Goal: Information Seeking & Learning: Learn about a topic

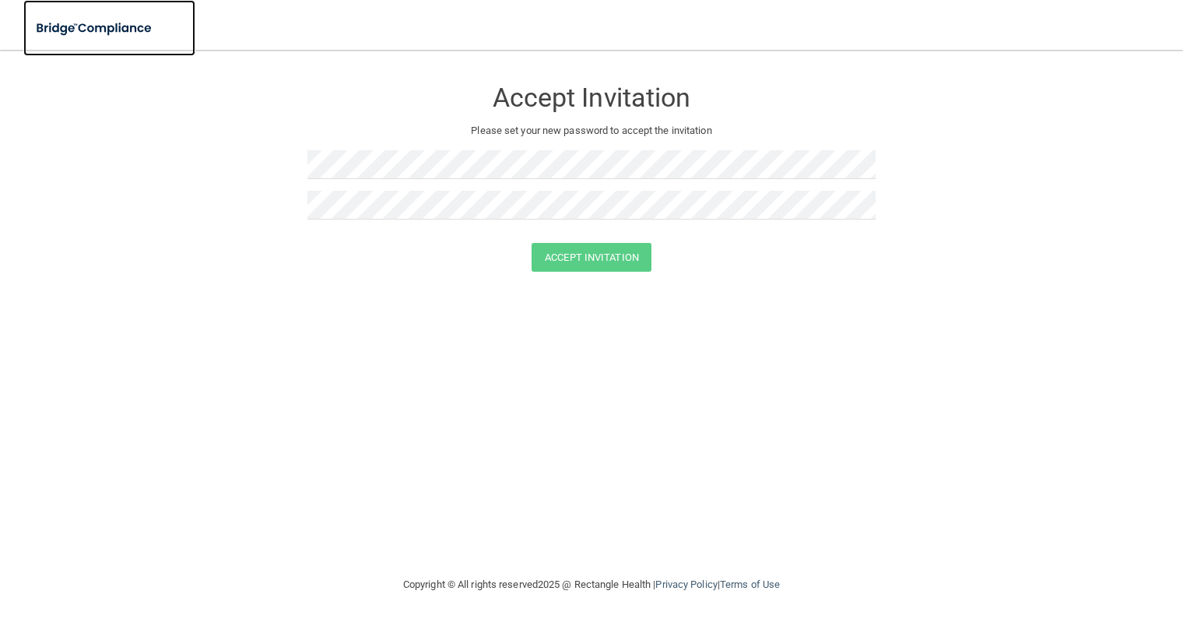
click at [76, 31] on img at bounding box center [94, 28] width 143 height 32
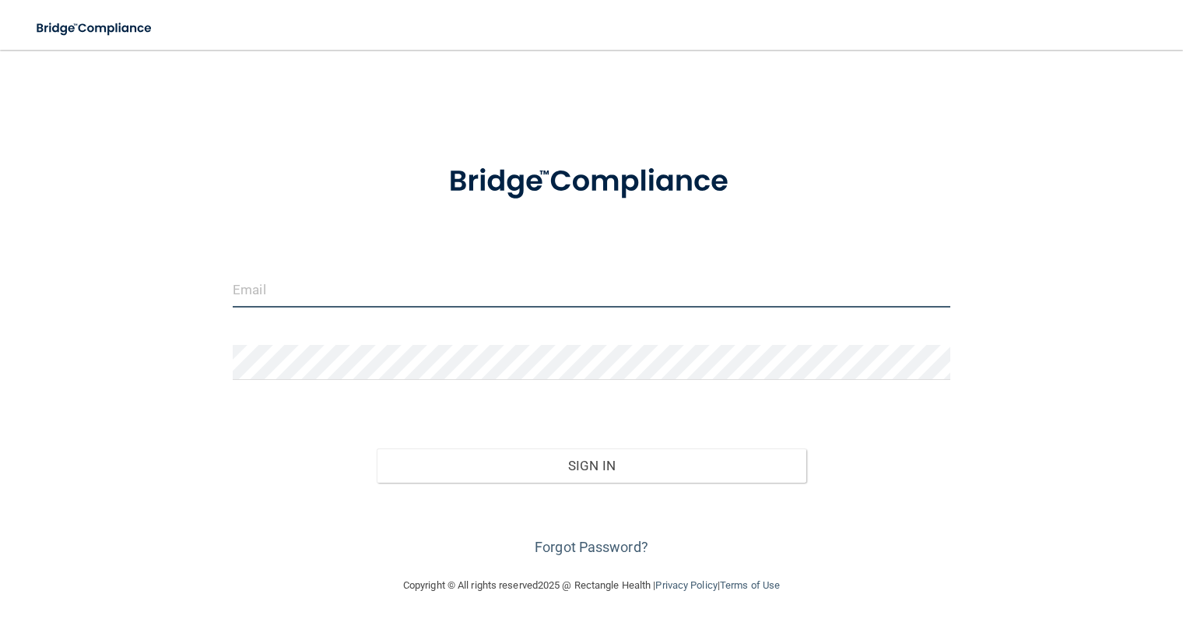
click at [279, 292] on input "email" at bounding box center [592, 289] width 718 height 35
type input "[EMAIL_ADDRESS][DOMAIN_NAME]"
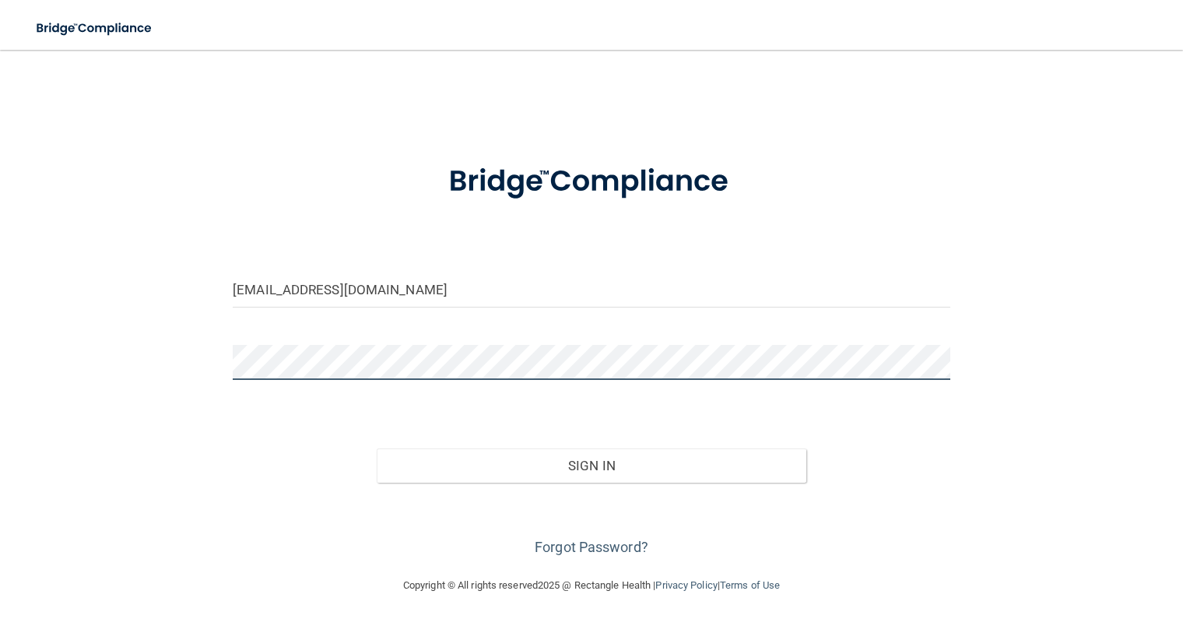
click at [377, 448] on button "Sign In" at bounding box center [592, 465] width 430 height 34
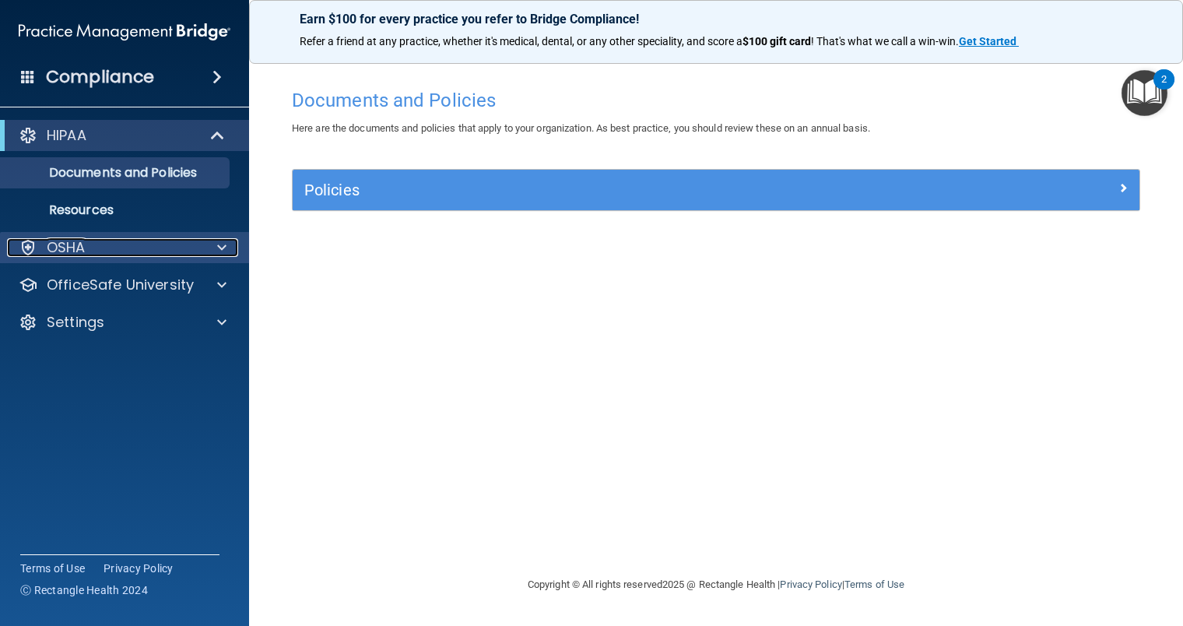
click at [118, 244] on div "OSHA" at bounding box center [103, 247] width 193 height 19
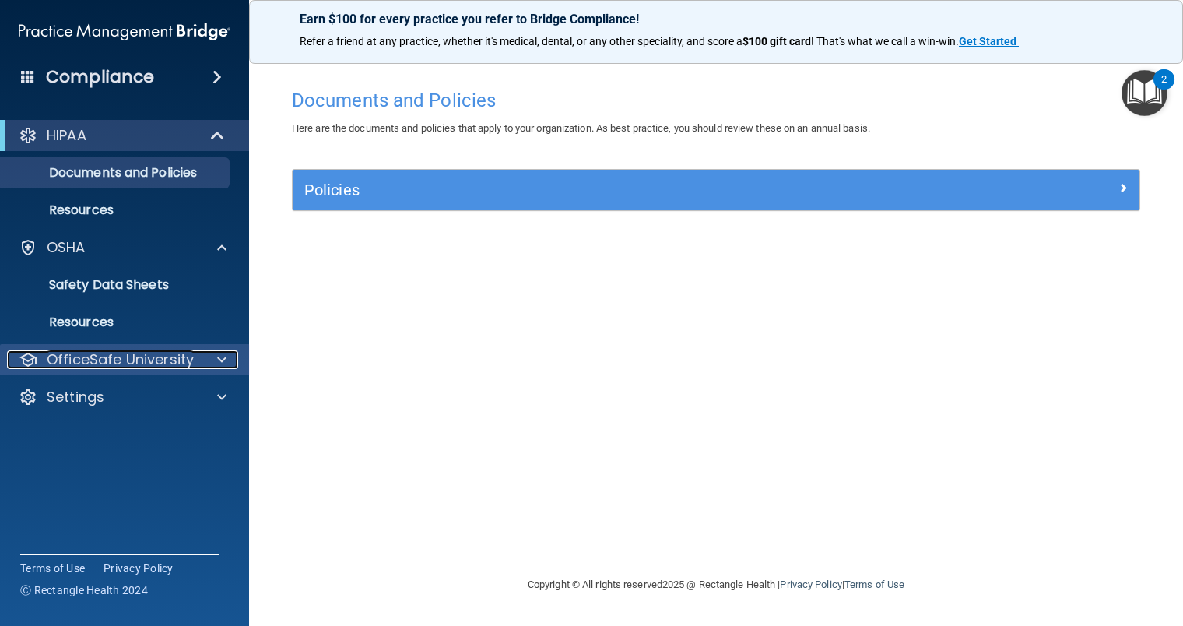
click at [163, 365] on p "OfficeSafe University" at bounding box center [120, 359] width 147 height 19
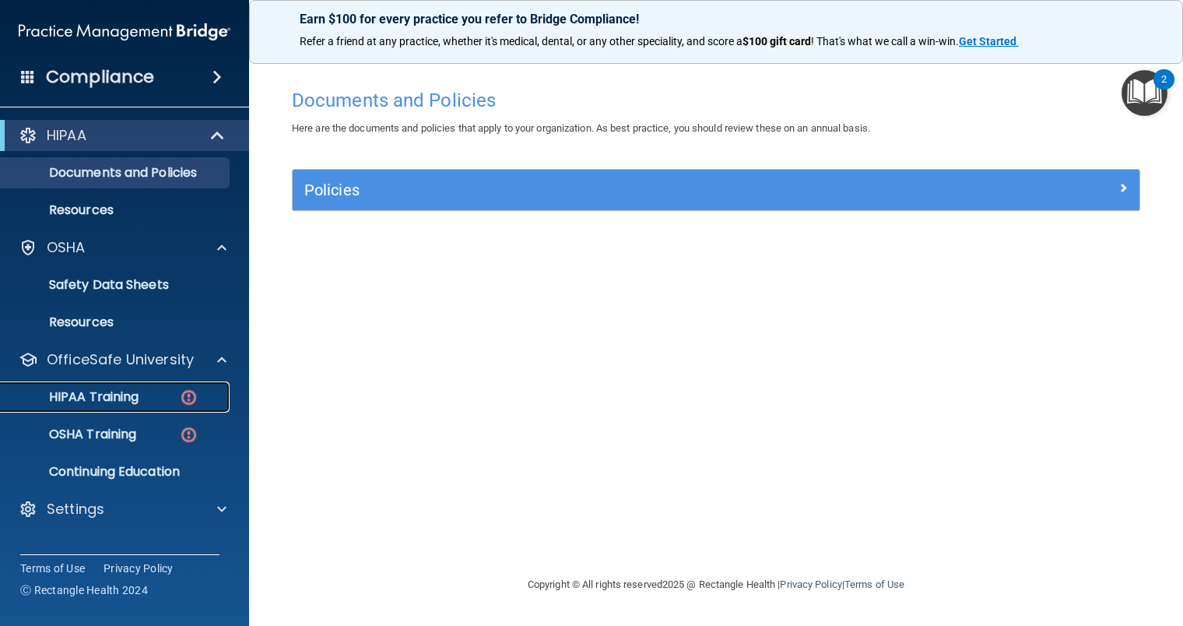
click at [159, 397] on div "HIPAA Training" at bounding box center [116, 397] width 212 height 16
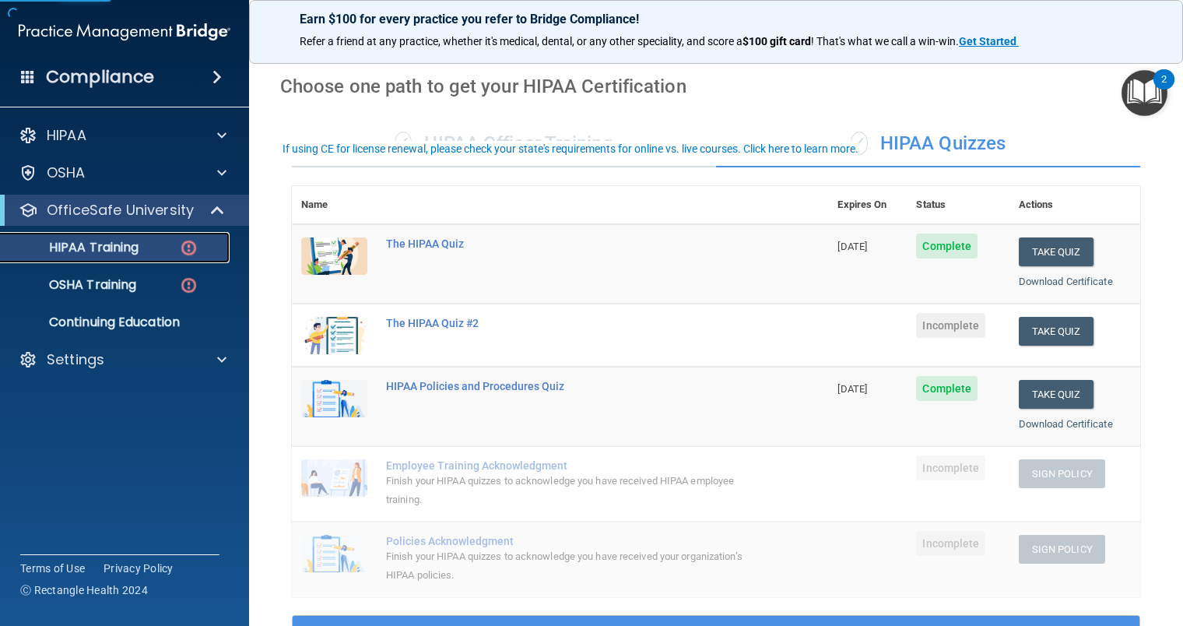
scroll to position [156, 0]
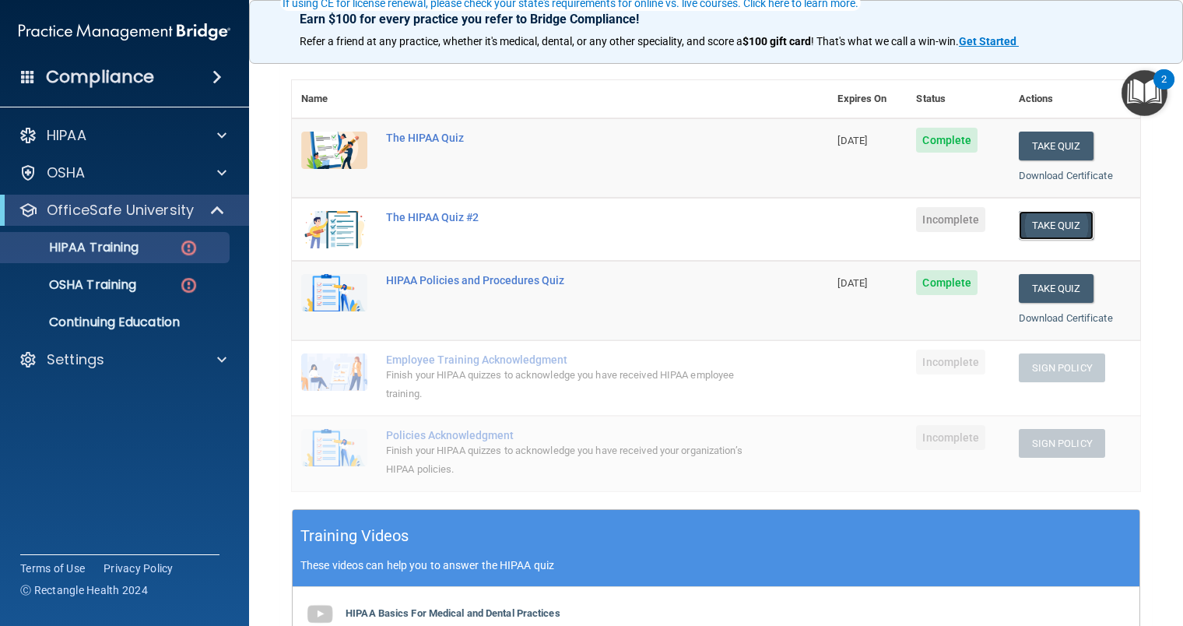
click at [1059, 218] on button "Take Quiz" at bounding box center [1056, 225] width 75 height 29
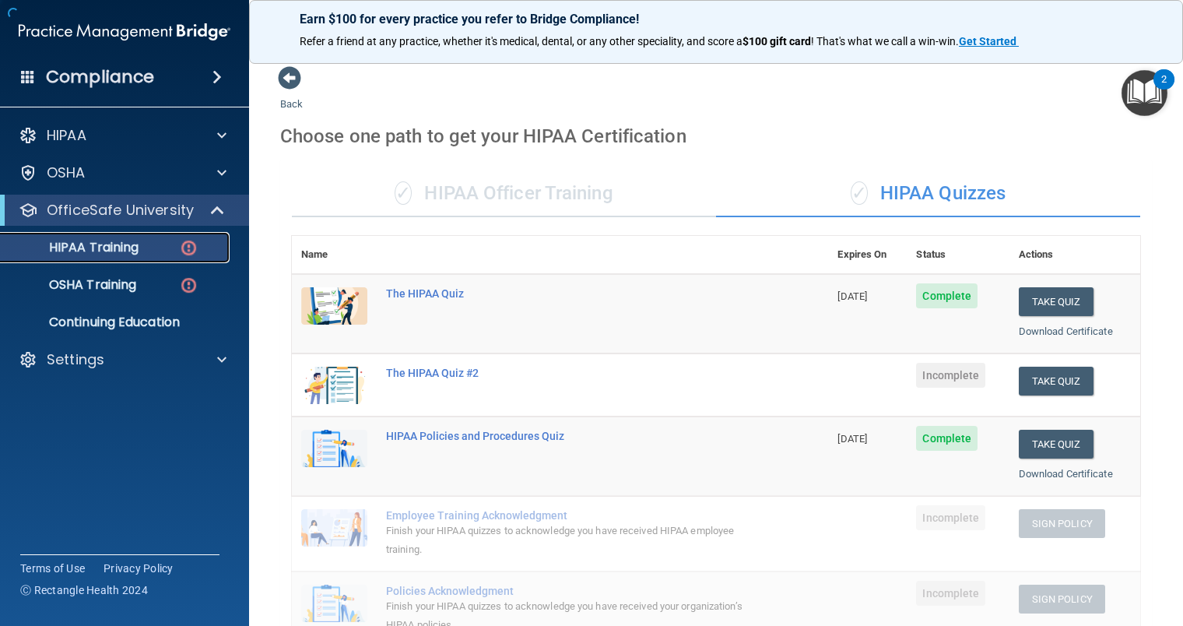
click at [126, 241] on p "HIPAA Training" at bounding box center [74, 248] width 128 height 16
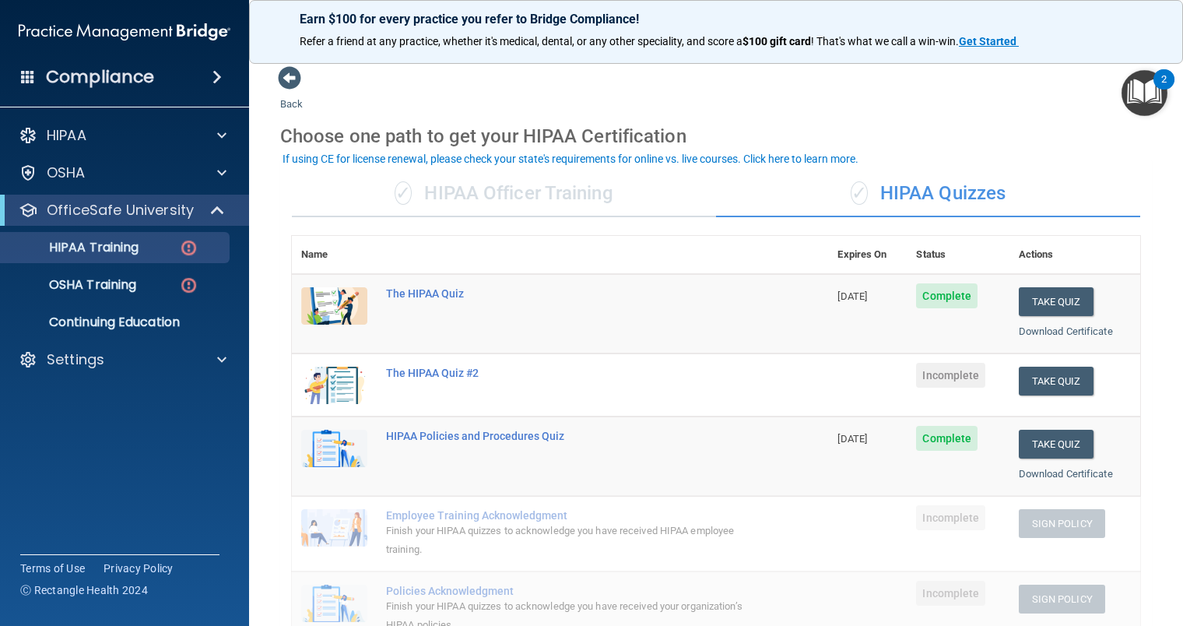
click at [933, 441] on span "Complete" at bounding box center [946, 438] width 61 height 25
click at [532, 438] on div "HIPAA Policies and Procedures Quiz" at bounding box center [568, 436] width 364 height 12
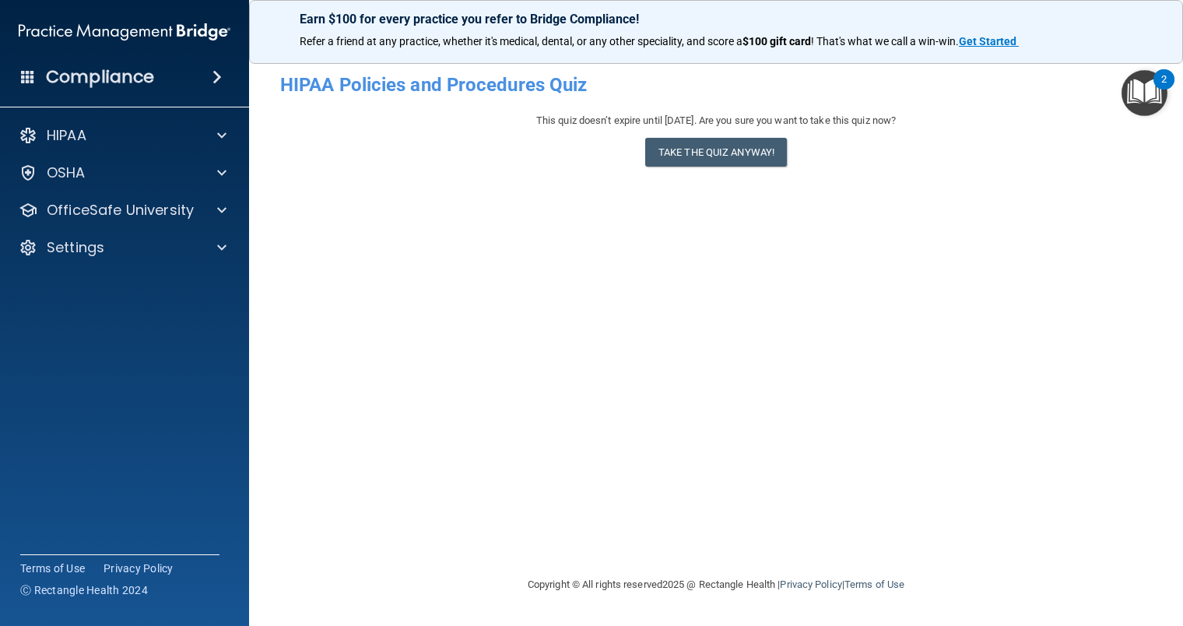
click at [87, 31] on img at bounding box center [125, 31] width 212 height 31
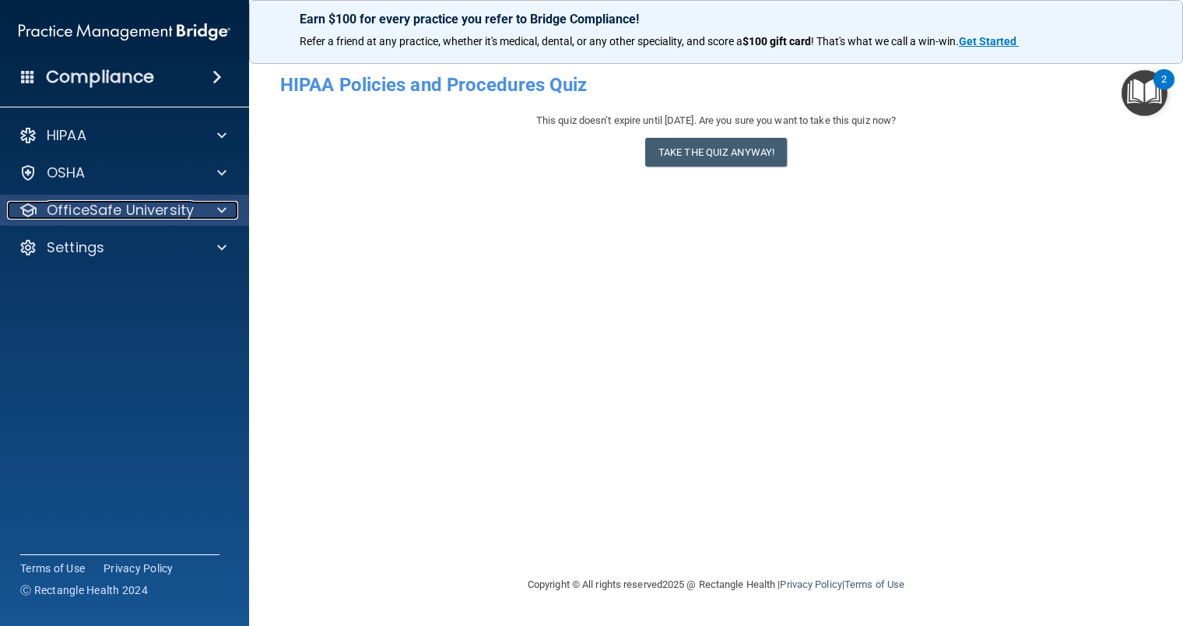
click at [118, 214] on p "OfficeSafe University" at bounding box center [120, 210] width 147 height 19
